Goal: Information Seeking & Learning: Find specific fact

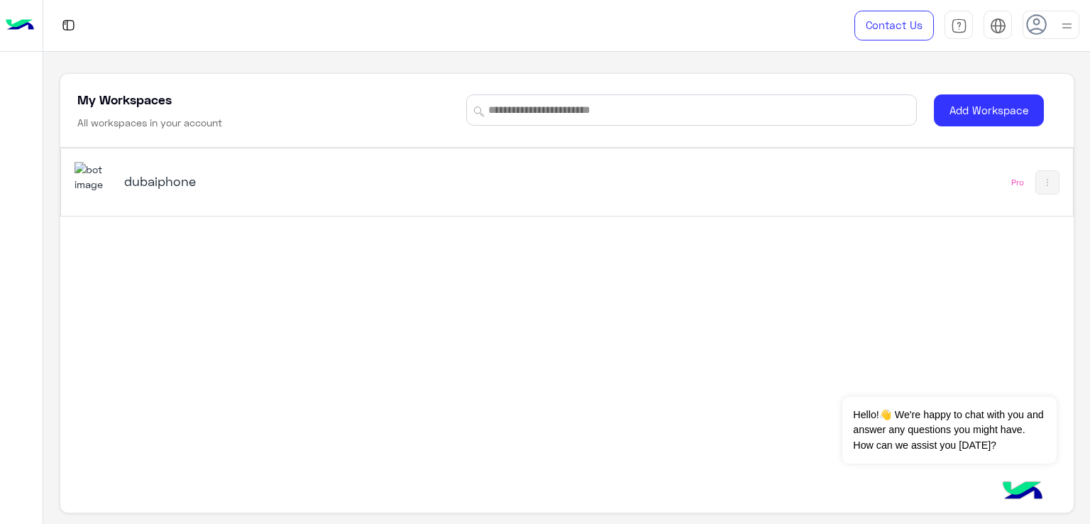
click at [146, 175] on h5 "dubaiphone" at bounding box center [301, 180] width 355 height 17
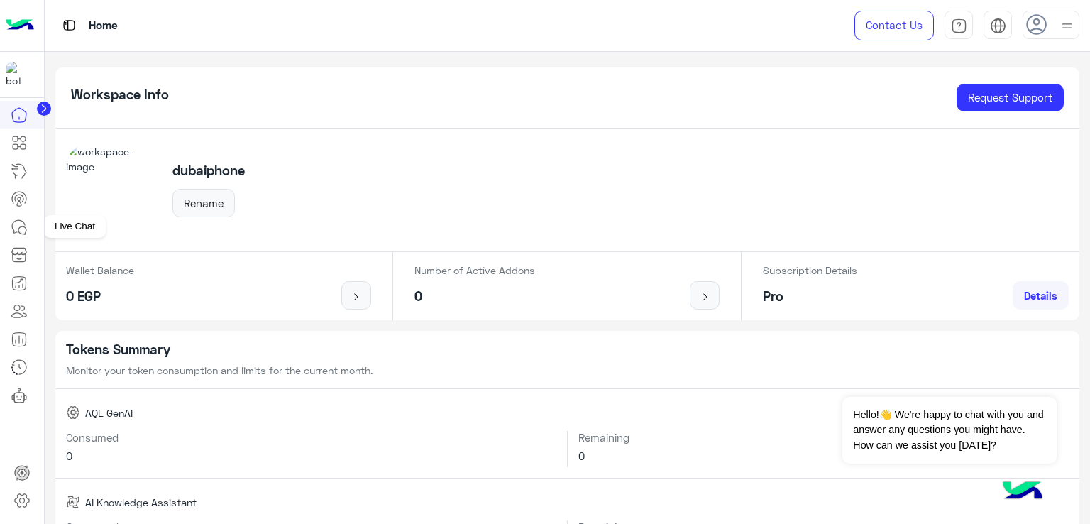
click at [15, 231] on icon at bounding box center [19, 227] width 17 height 17
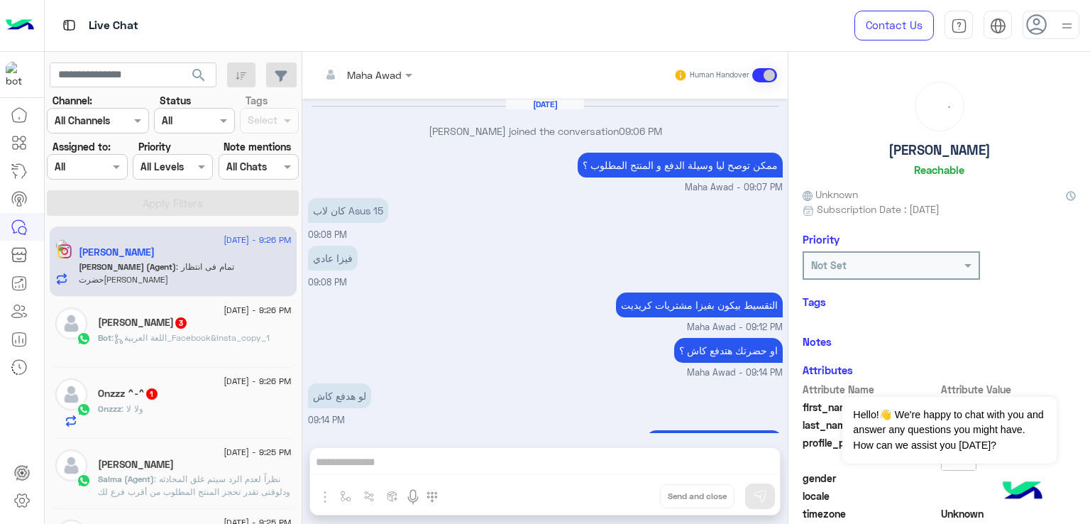
scroll to position [877, 0]
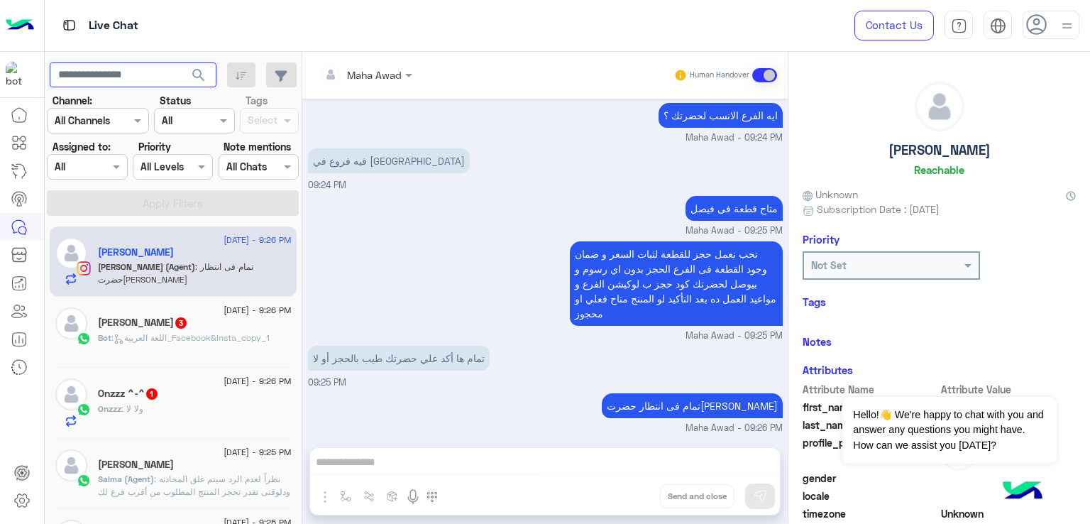
click at [114, 68] on input "text" at bounding box center [133, 75] width 167 height 26
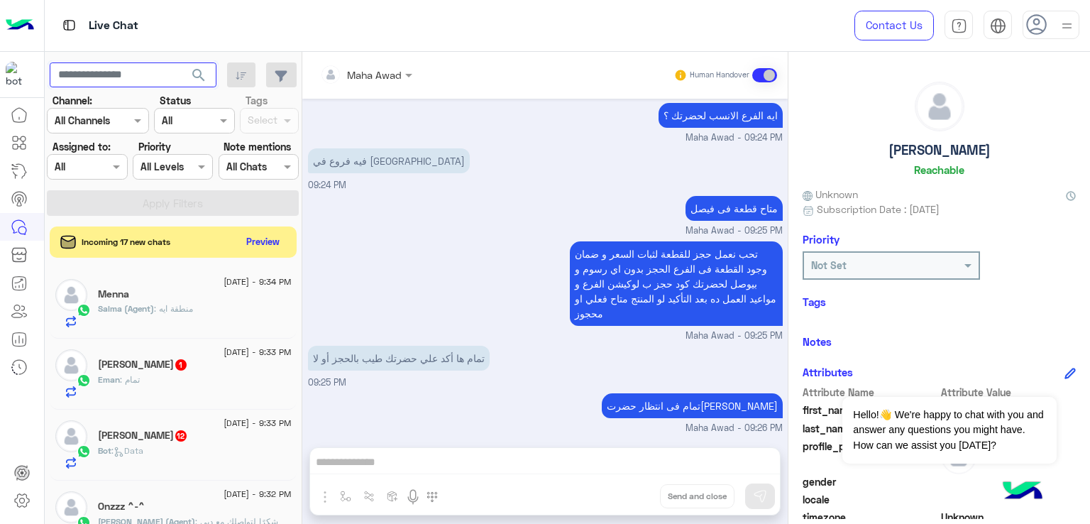
click at [107, 69] on input "text" at bounding box center [133, 75] width 167 height 26
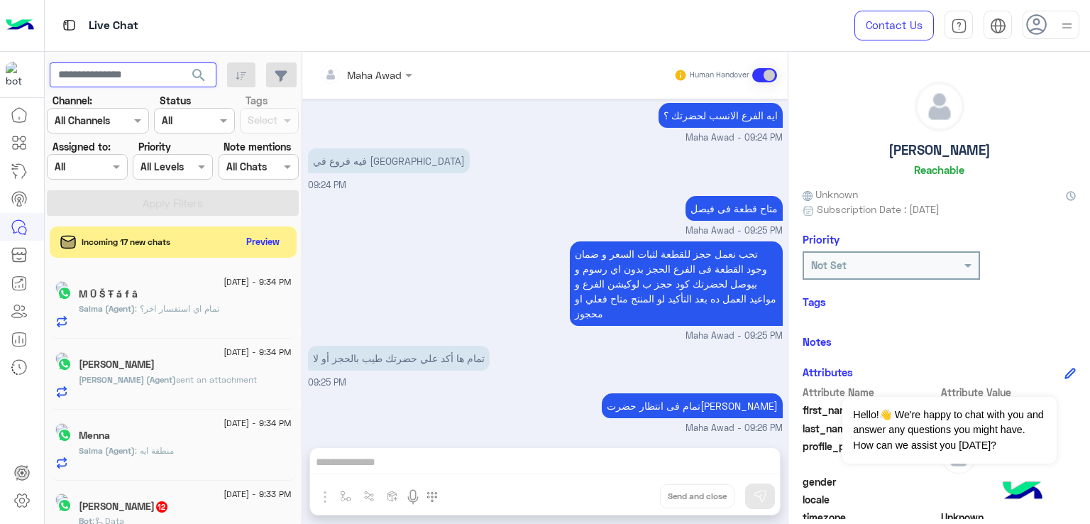
paste input "**********"
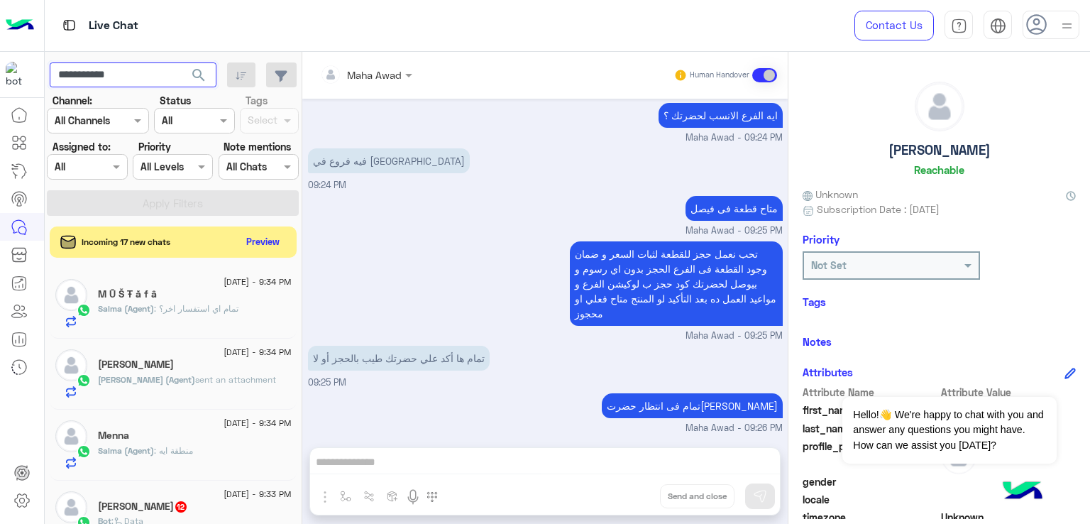
type input "**********"
click at [182, 62] on button "search" at bounding box center [199, 77] width 35 height 31
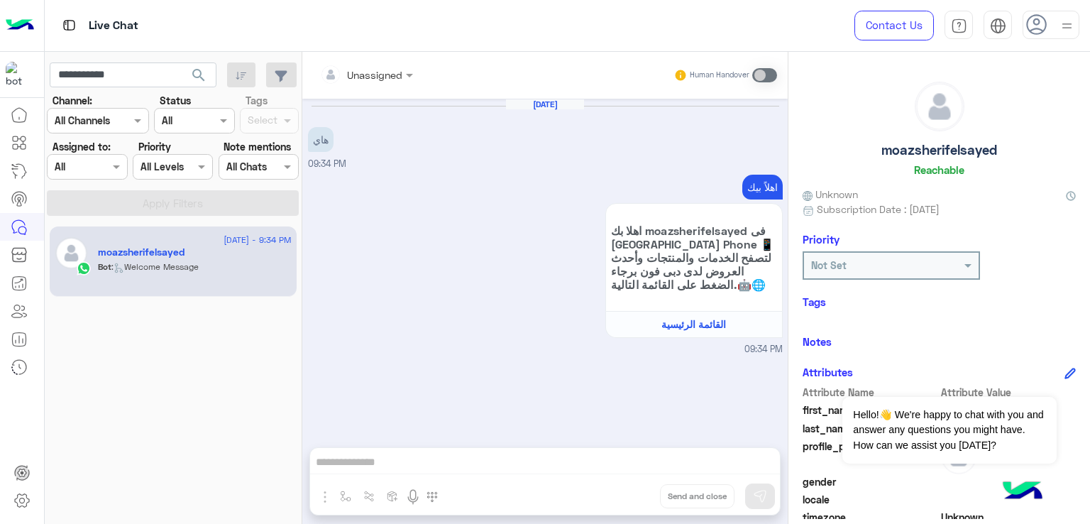
click at [201, 280] on div "Bot : Welcome Message" at bounding box center [195, 272] width 194 height 25
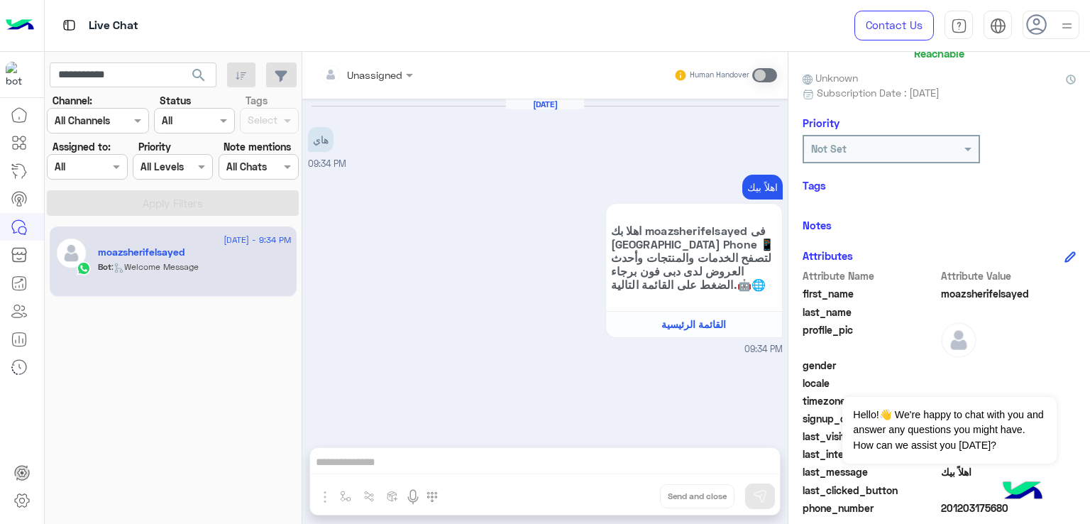
scroll to position [236, 0]
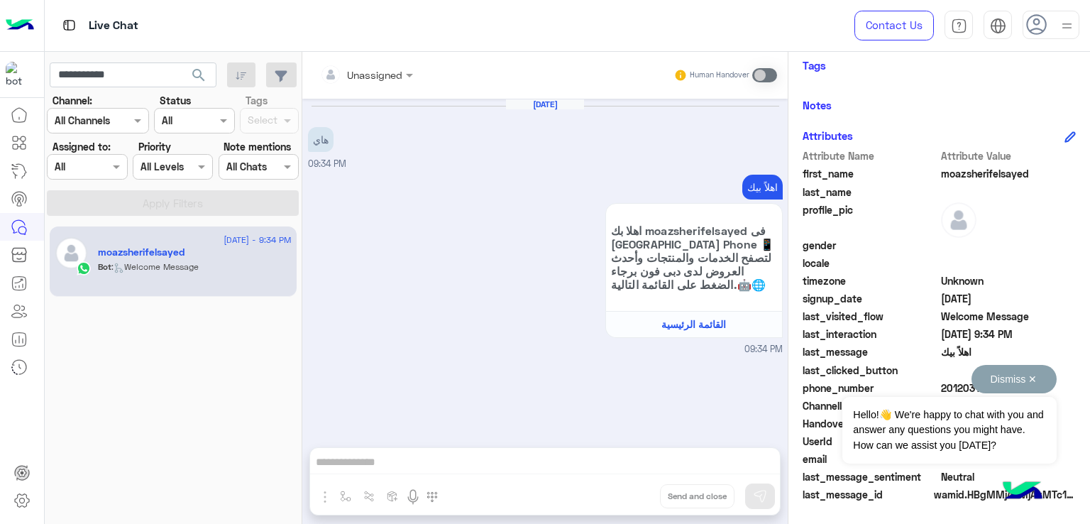
click at [1034, 376] on button "Dismiss ✕" at bounding box center [1013, 379] width 85 height 28
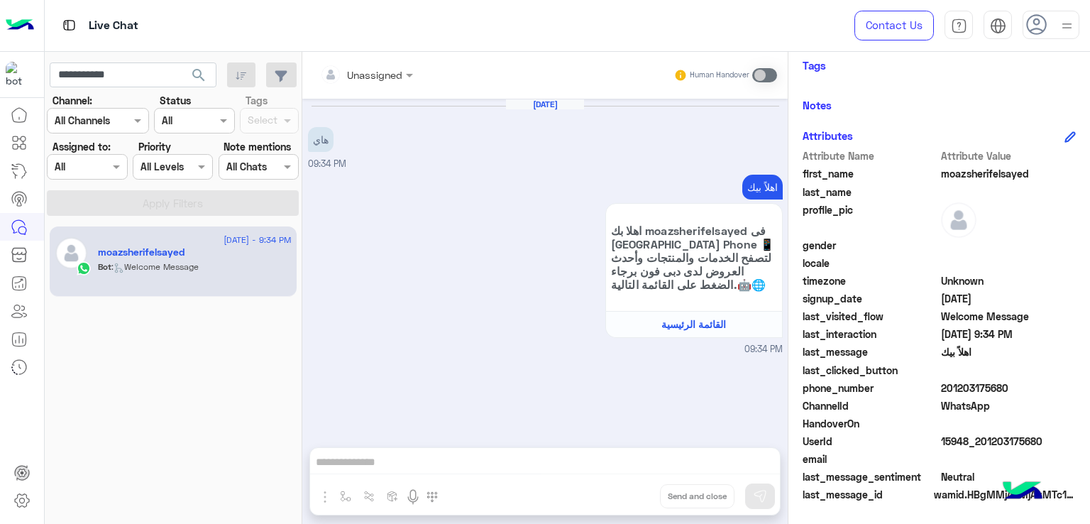
click at [983, 436] on span "15948_201203175680" at bounding box center [1009, 440] width 136 height 15
copy span "15948_201203175680"
click at [543, 404] on div "Sep 10, 2025 هاي 09:34 PM اهلاً بيك اهلا بك moazsherifelsayed فى Dubai Phone 📱 …" at bounding box center [544, 266] width 485 height 334
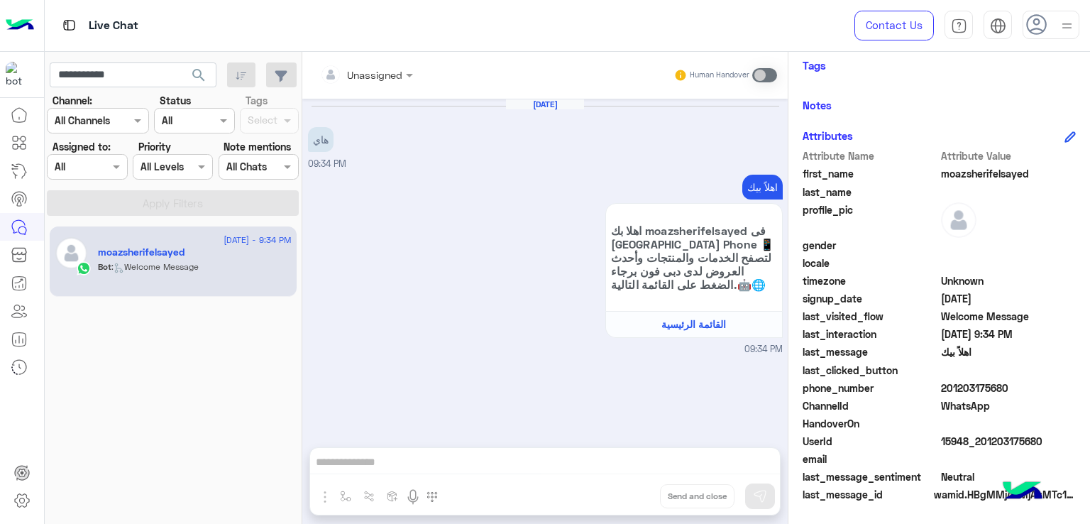
click at [999, 436] on span "15948_201203175680" at bounding box center [1009, 440] width 136 height 15
copy span "15948_201203175680"
click at [784, 409] on div "Sep 10, 2025 هاي 09:34 PM اهلاً بيك اهلا بك moazsherifelsayed فى Dubai Phone 📱 …" at bounding box center [544, 266] width 485 height 334
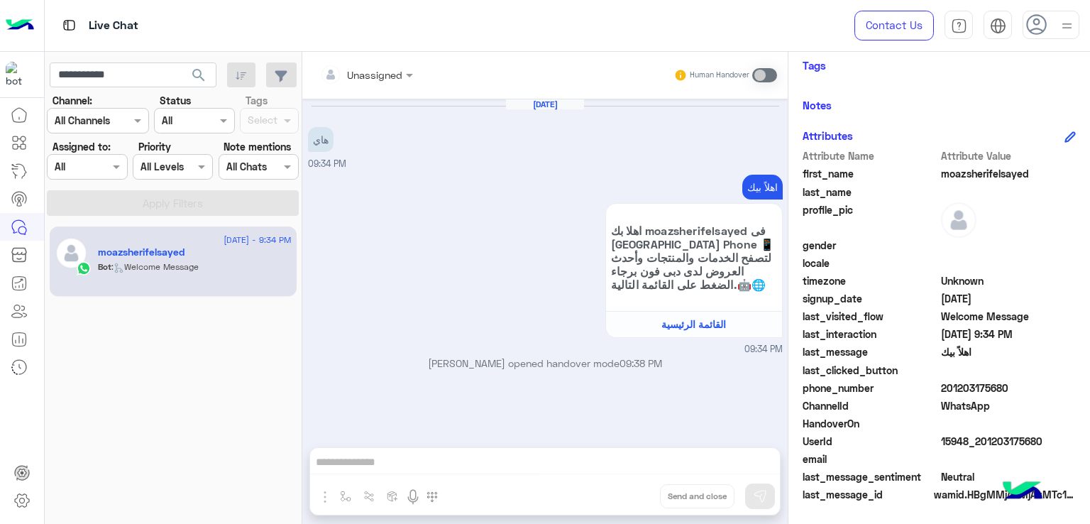
click at [390, 460] on div "Unassigned Human Handover Sep 10, 2025 هاي 09:34 PM اهلاً بيك اهلا بك moazsheri…" at bounding box center [544, 290] width 485 height 477
click at [253, 273] on div "Bot : Welcome Message" at bounding box center [195, 272] width 194 height 25
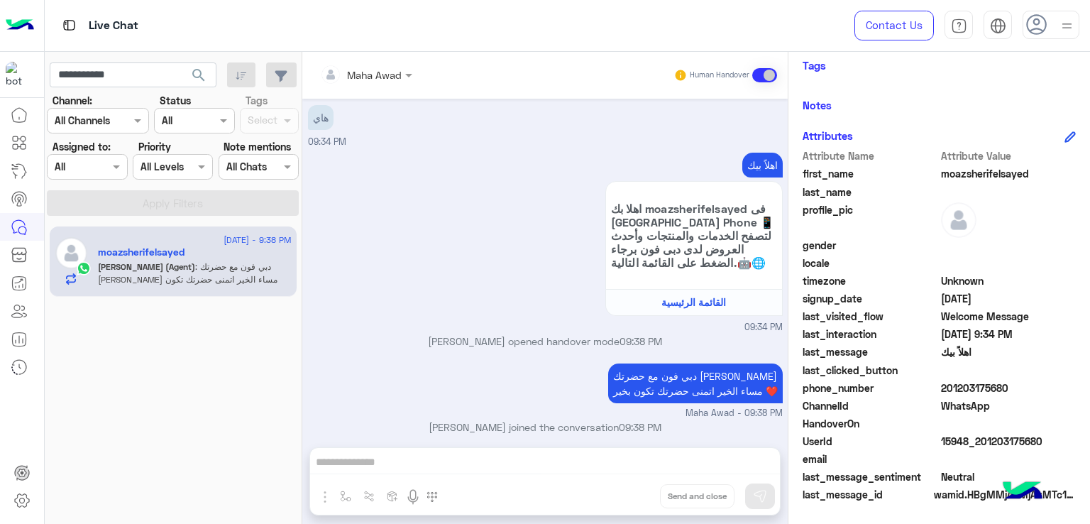
scroll to position [34, 0]
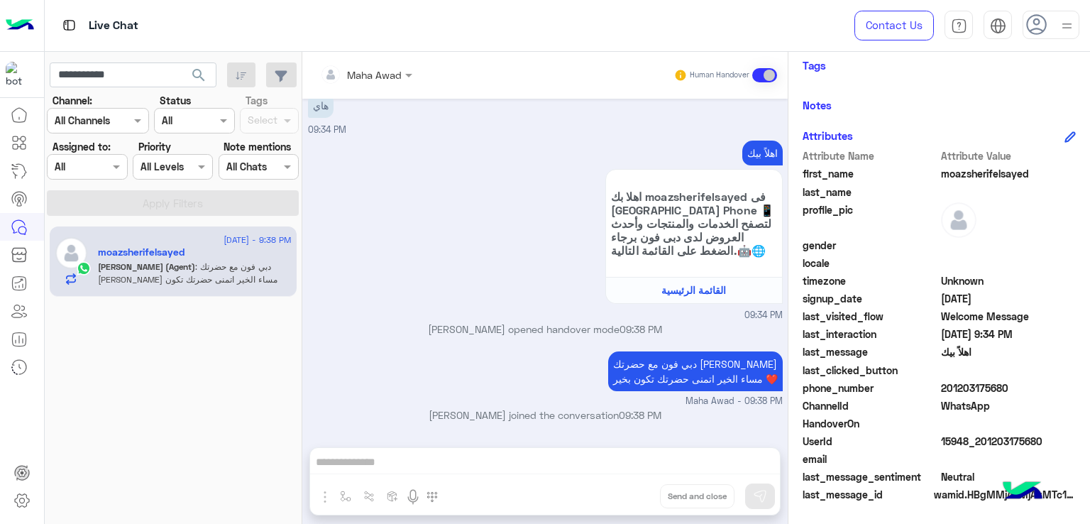
click at [401, 464] on div "Maha Awad Human Handover Sep 10, 2025 هاي 09:34 PM اهلاً بيك اهلا بك moazsherif…" at bounding box center [544, 290] width 485 height 477
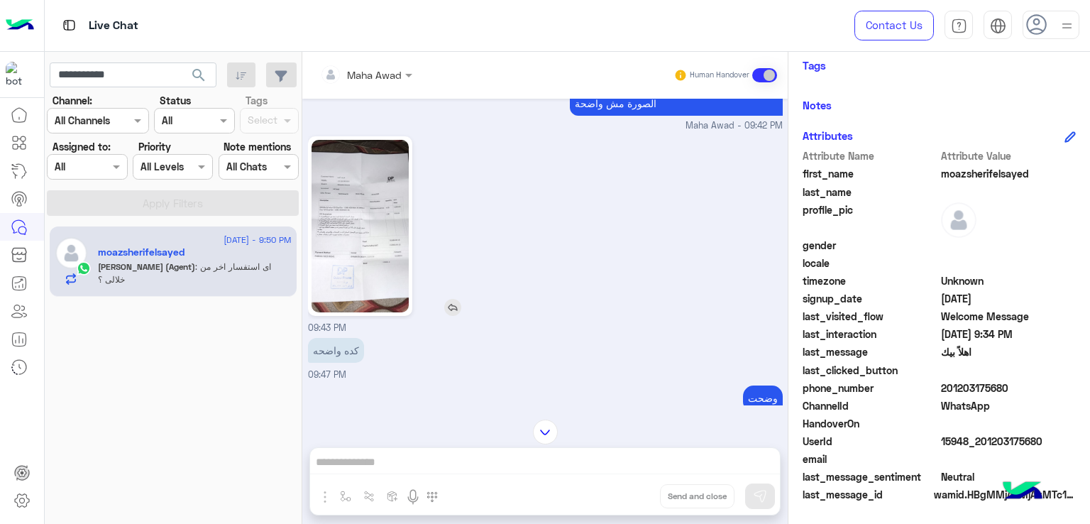
scroll to position [690, 0]
click at [358, 233] on img at bounding box center [359, 225] width 97 height 172
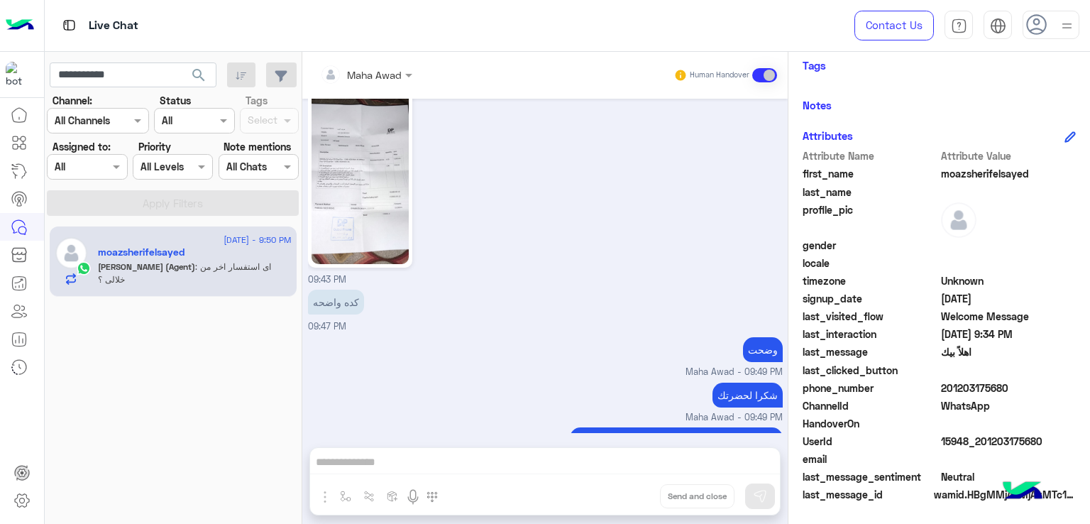
scroll to position [832, 0]
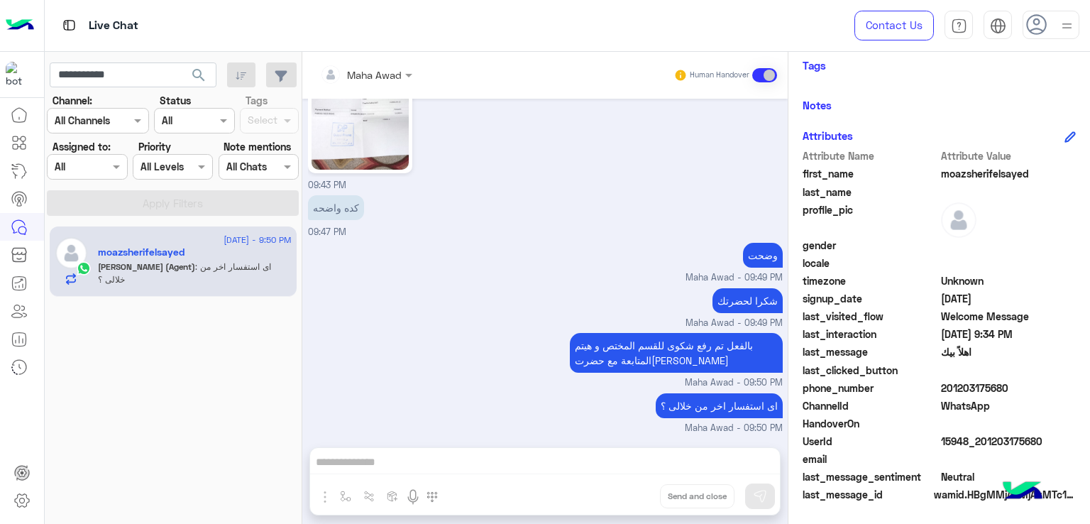
drag, startPoint x: 980, startPoint y: 438, endPoint x: 1037, endPoint y: 436, distance: 56.1
click at [1037, 436] on span "15948_201203175680" at bounding box center [1009, 440] width 136 height 15
copy span "01203175680"
click at [746, 167] on div "09:43 PM" at bounding box center [545, 91] width 475 height 202
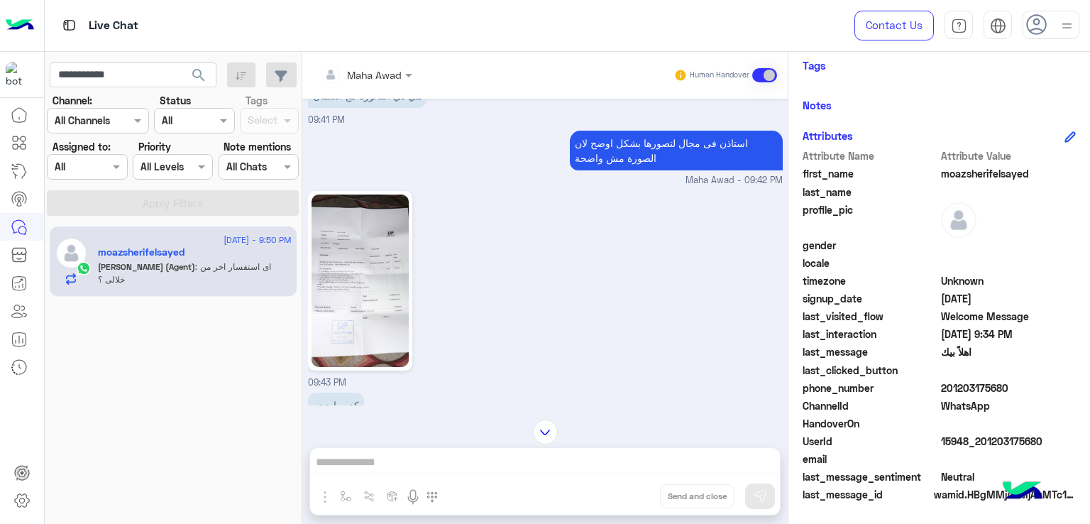
scroll to position [619, 0]
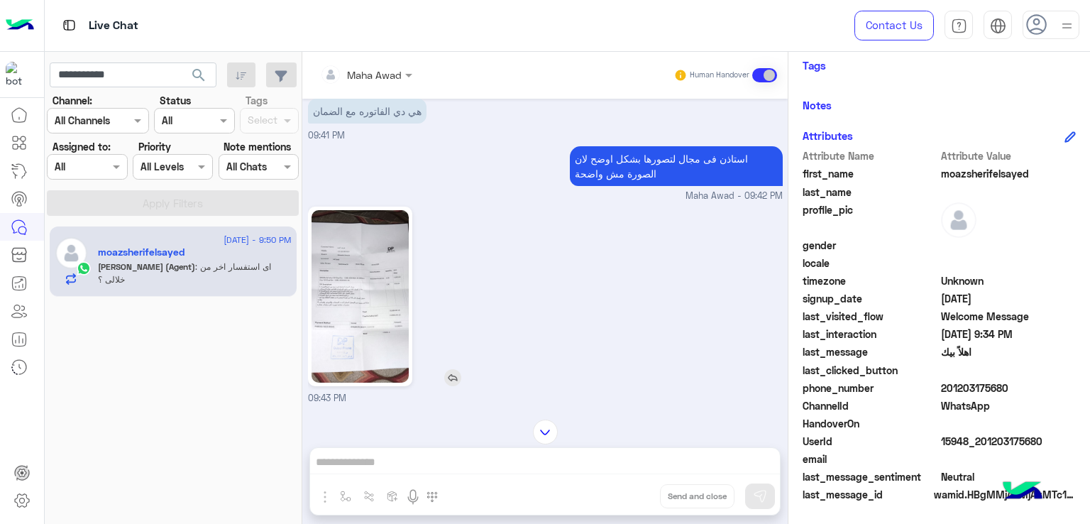
click at [355, 276] on img at bounding box center [359, 296] width 97 height 172
